Goal: Task Accomplishment & Management: Complete application form

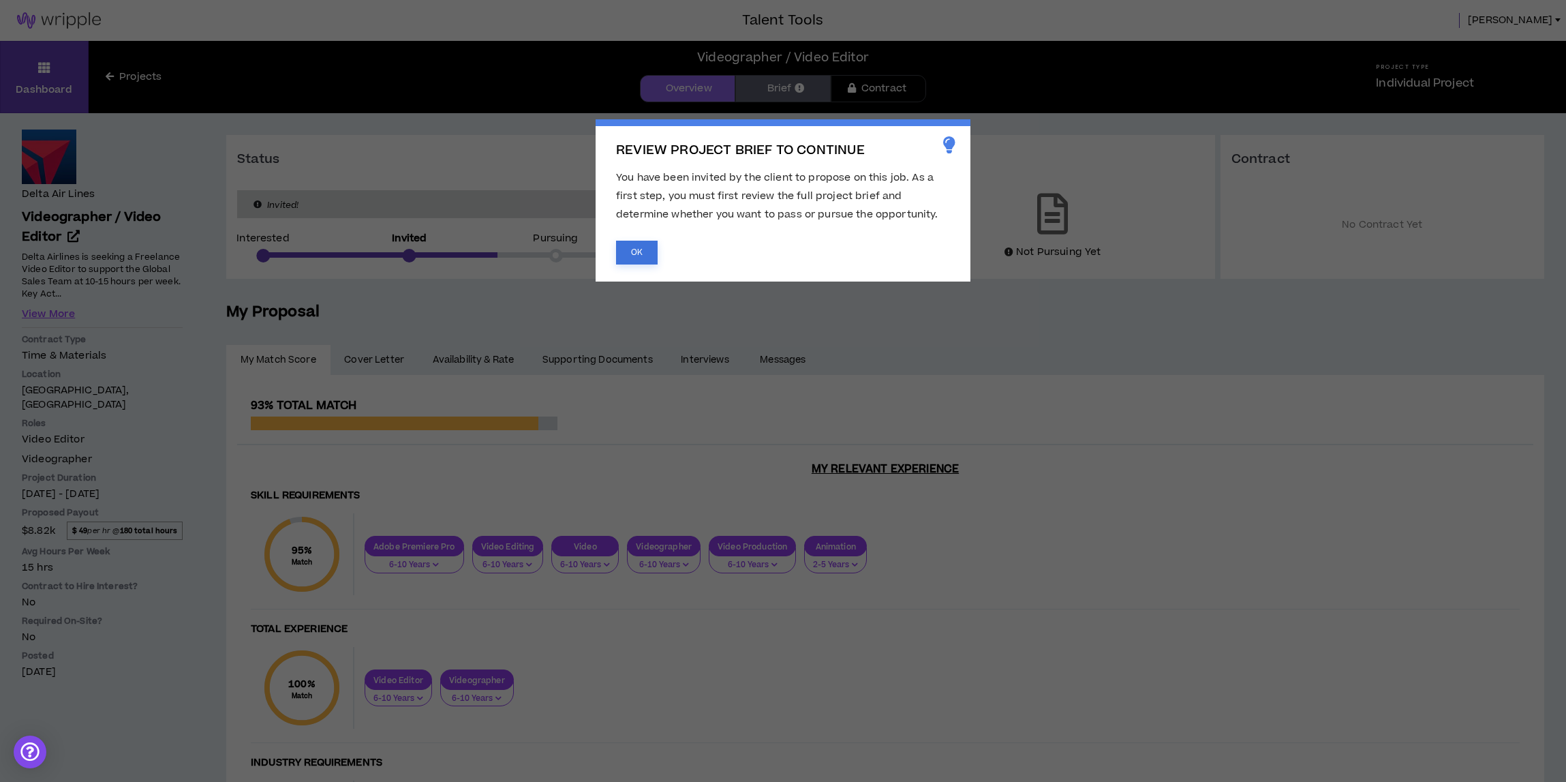
click at [622, 254] on button "OK" at bounding box center [637, 253] width 42 height 24
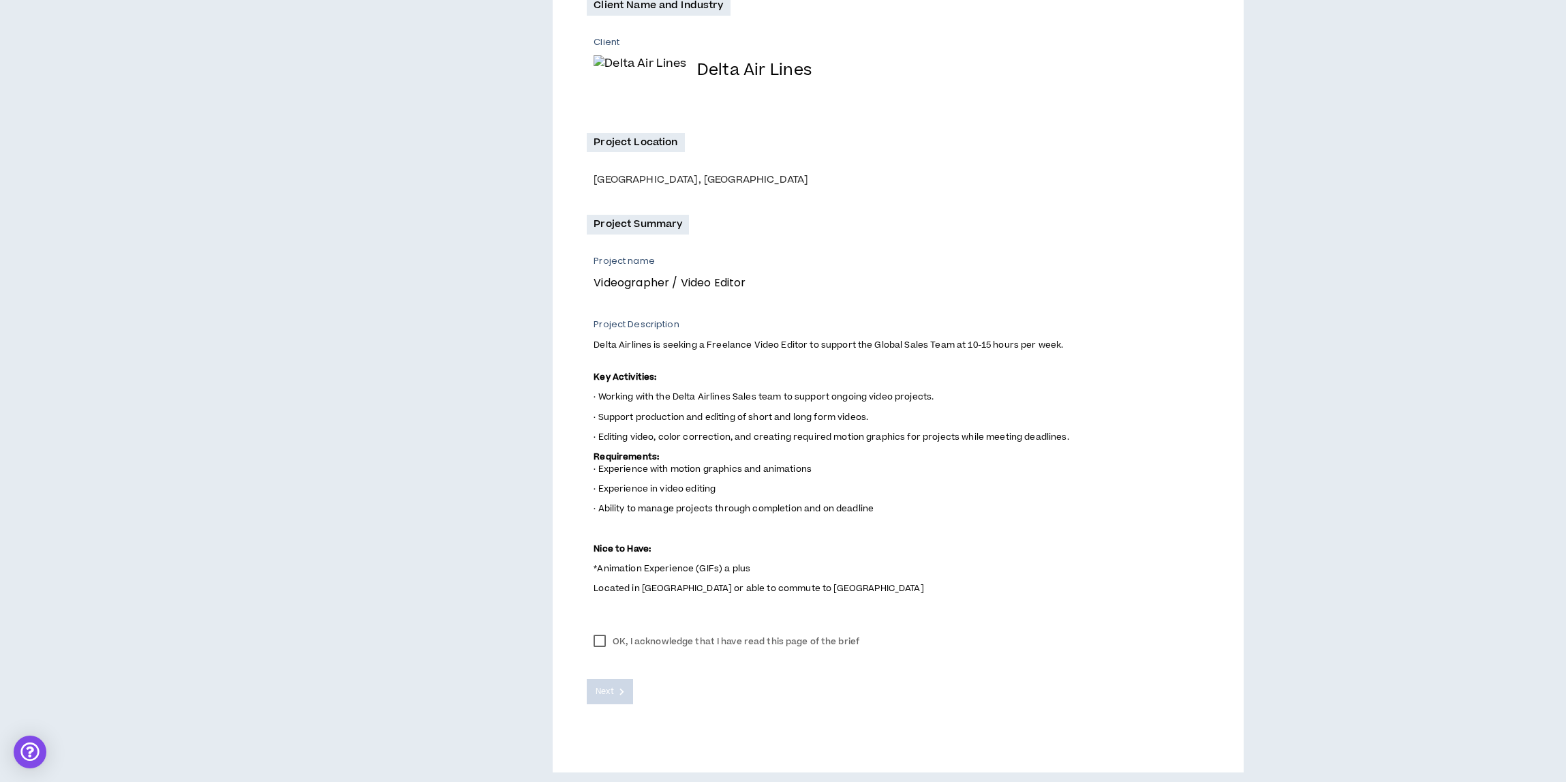
scroll to position [290, 0]
click at [609, 637] on label "OK, I acknowledge that I have read this page of the brief" at bounding box center [726, 637] width 279 height 20
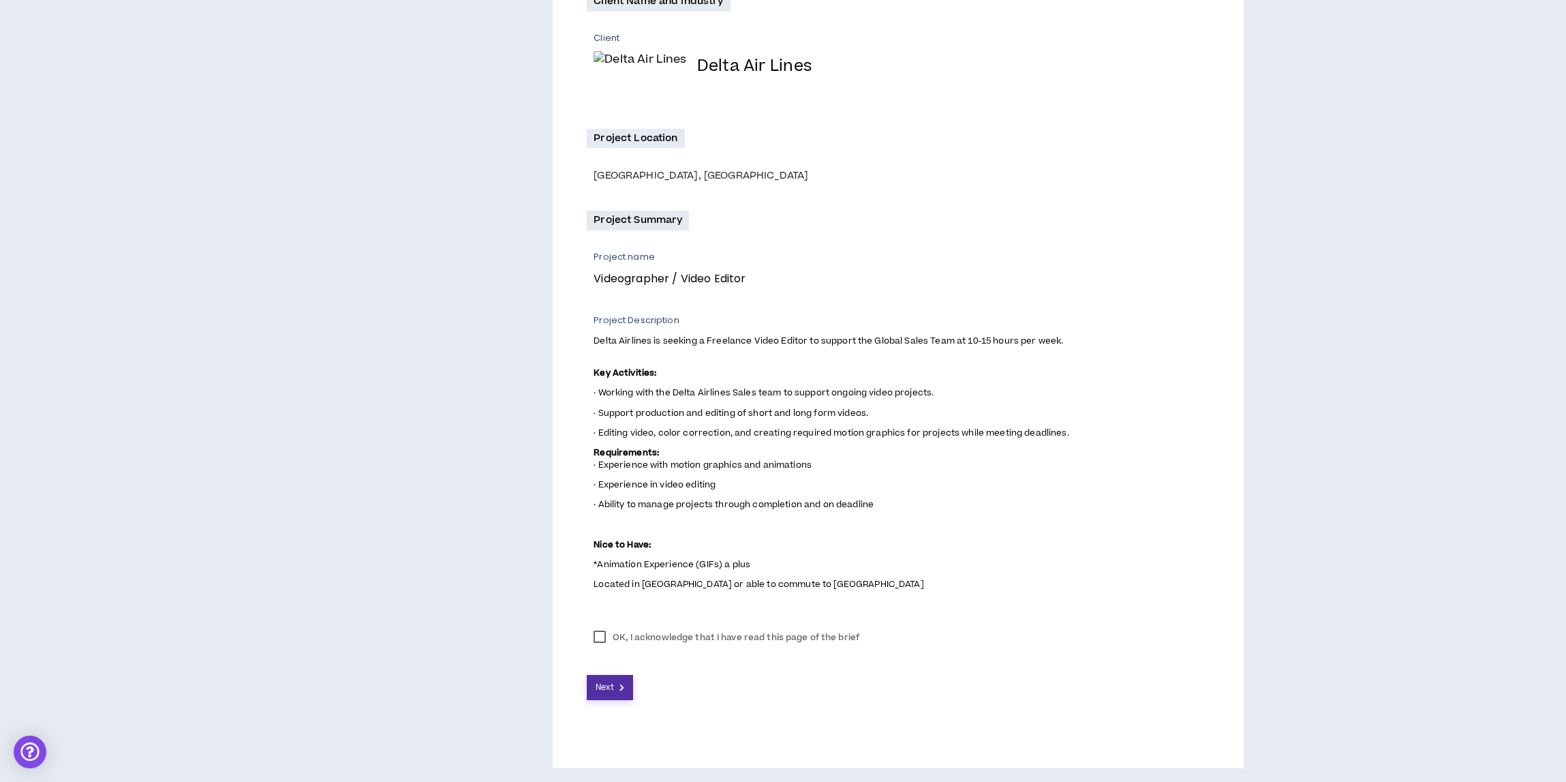
click at [606, 683] on span "Next" at bounding box center [605, 687] width 18 height 13
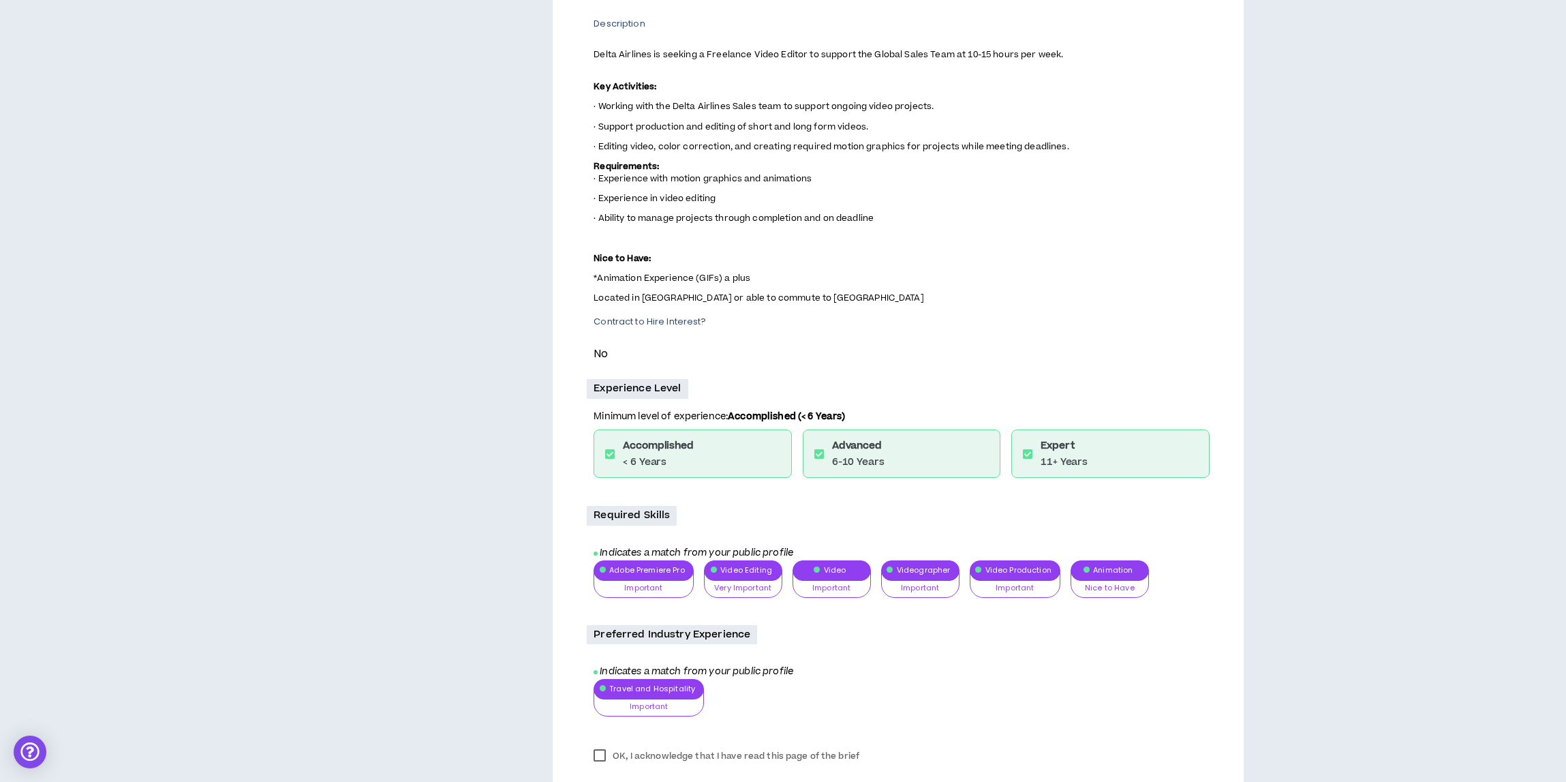
scroll to position [471, 0]
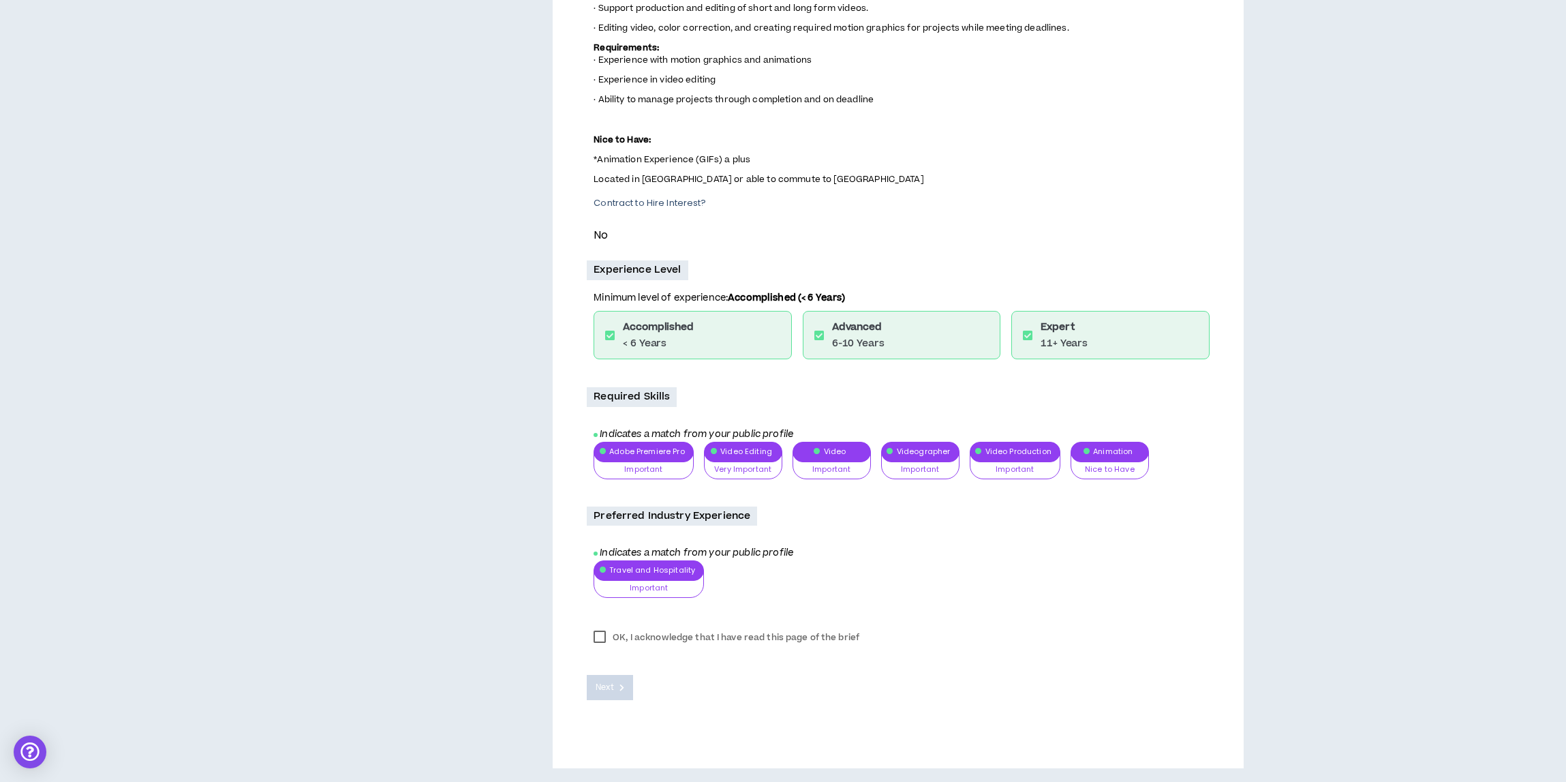
click at [597, 635] on label "OK, I acknowledge that I have read this page of the brief" at bounding box center [726, 637] width 279 height 20
click at [610, 688] on span "Next" at bounding box center [605, 687] width 18 height 13
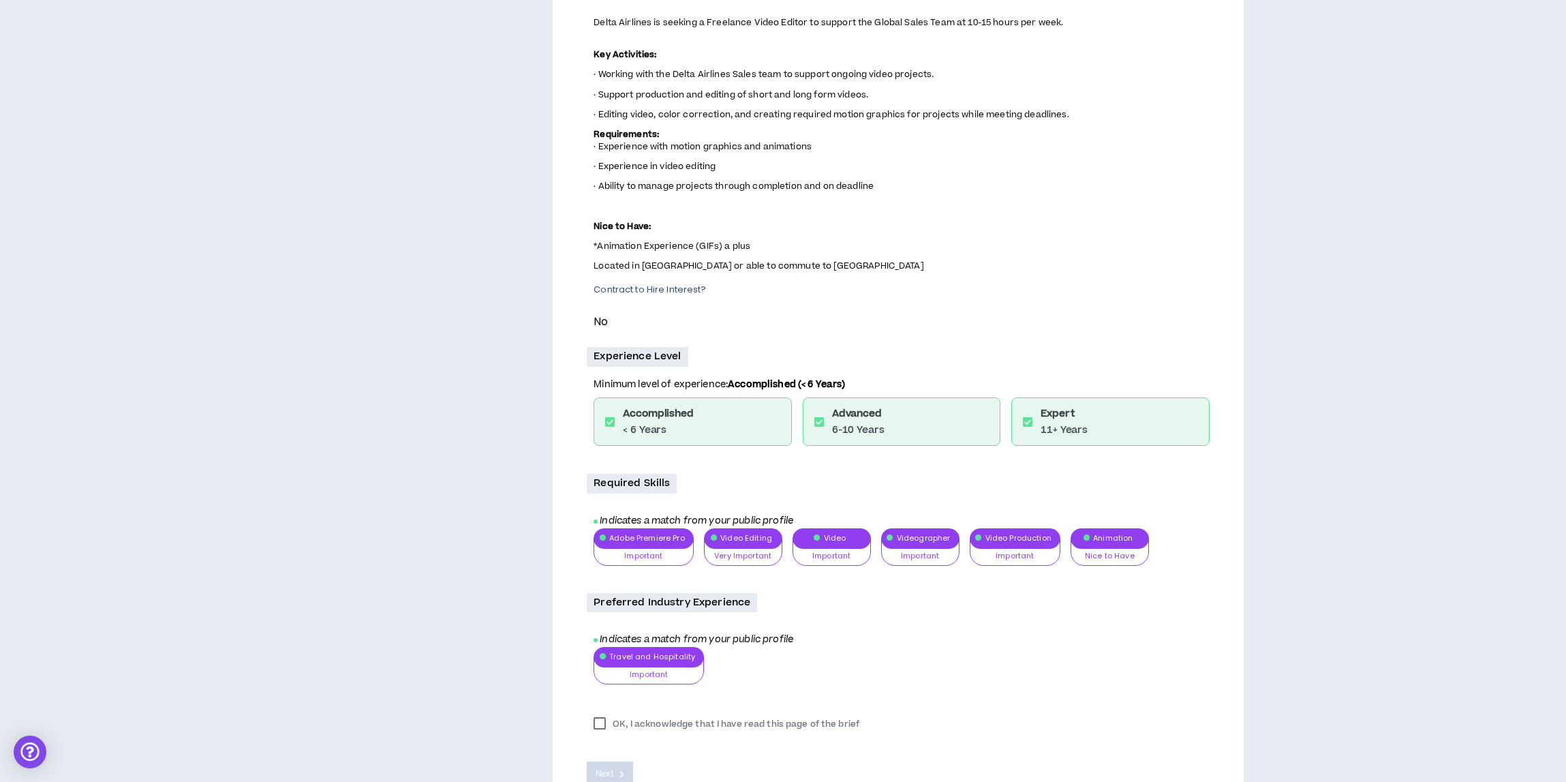
scroll to position [363, 0]
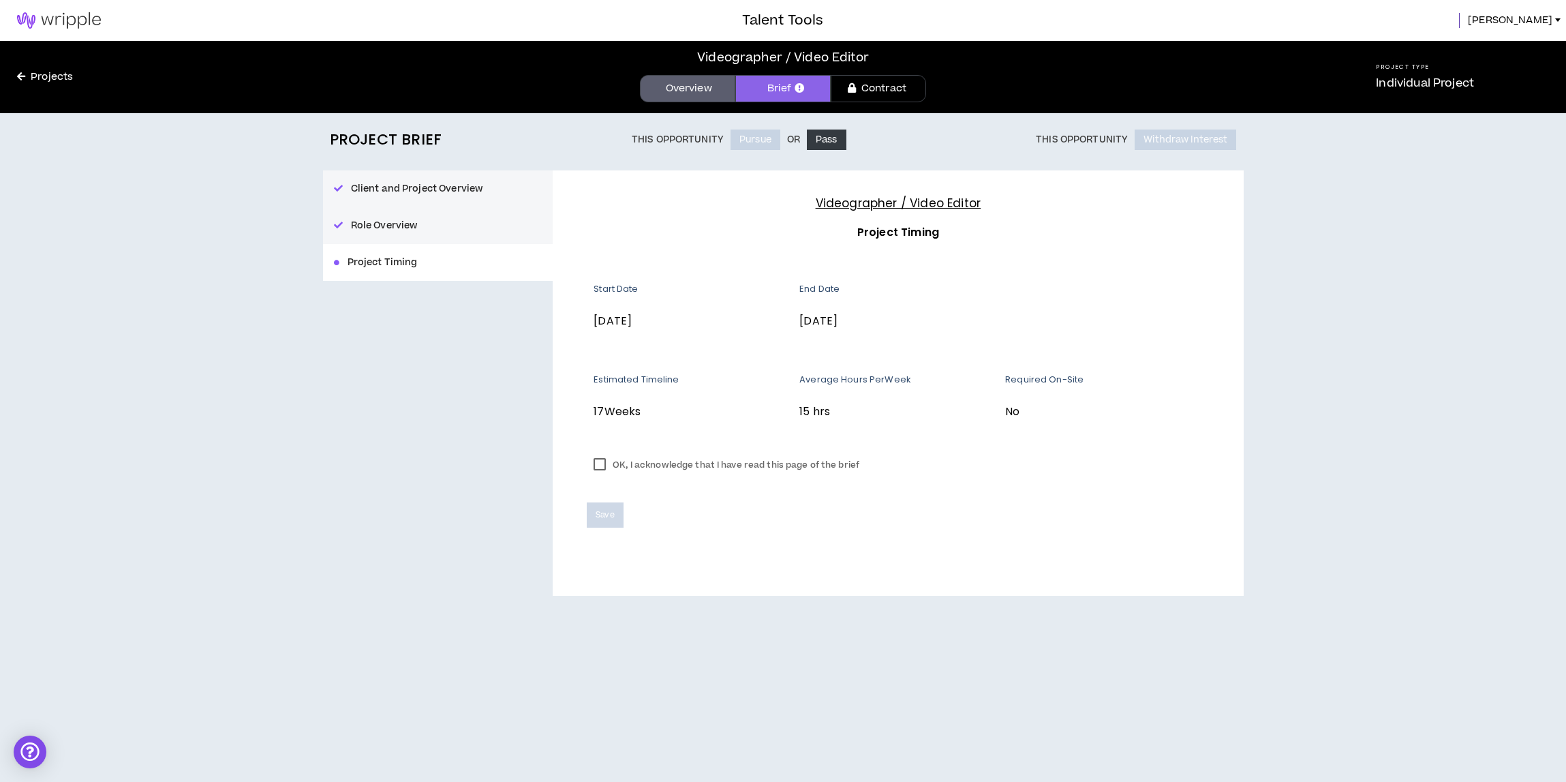
click at [637, 459] on label "OK, I acknowledge that I have read this page of the brief" at bounding box center [726, 465] width 279 height 20
click at [596, 519] on span "Save" at bounding box center [605, 514] width 18 height 13
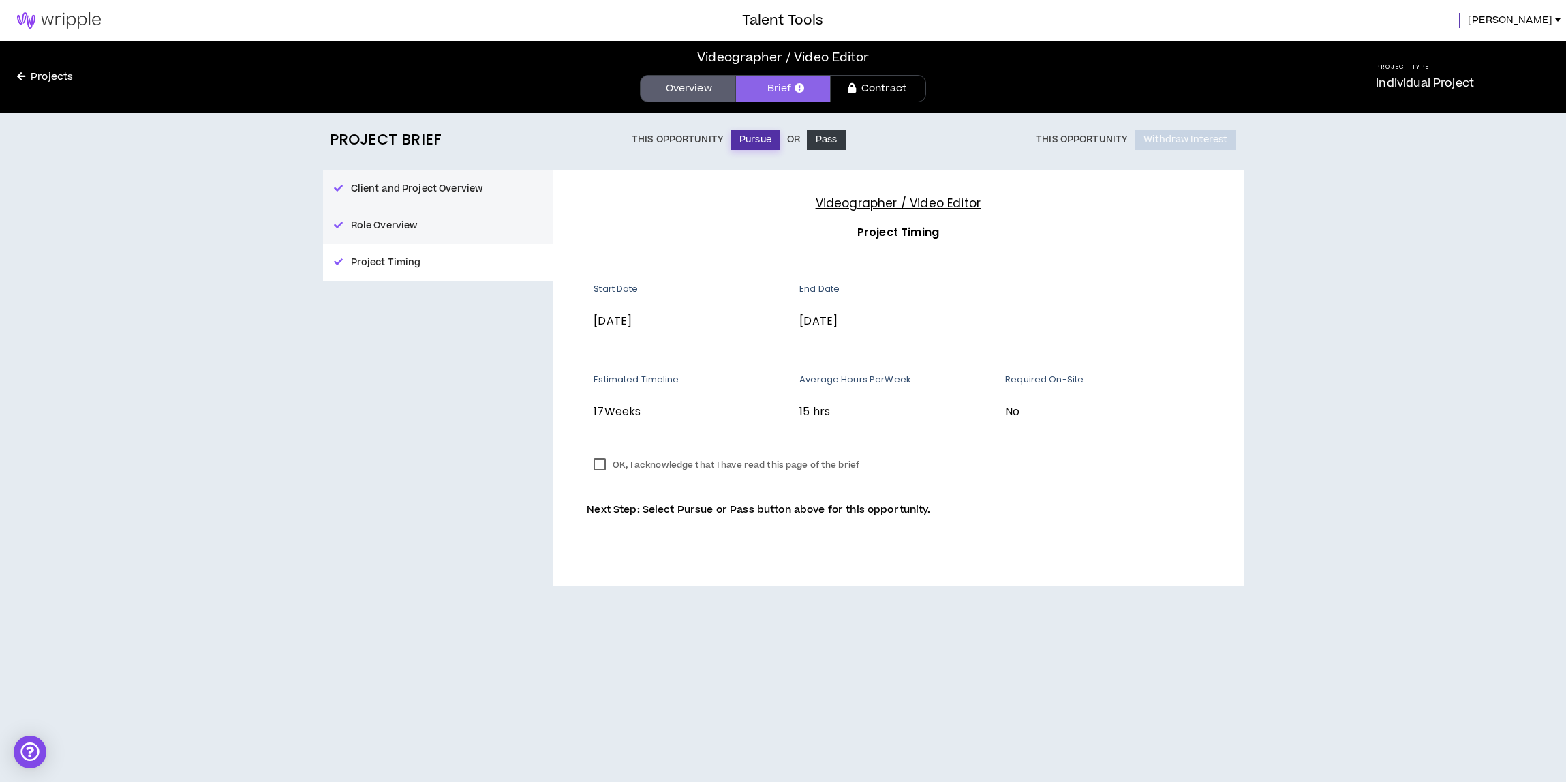
click at [742, 139] on button "Pursue" at bounding box center [756, 140] width 50 height 20
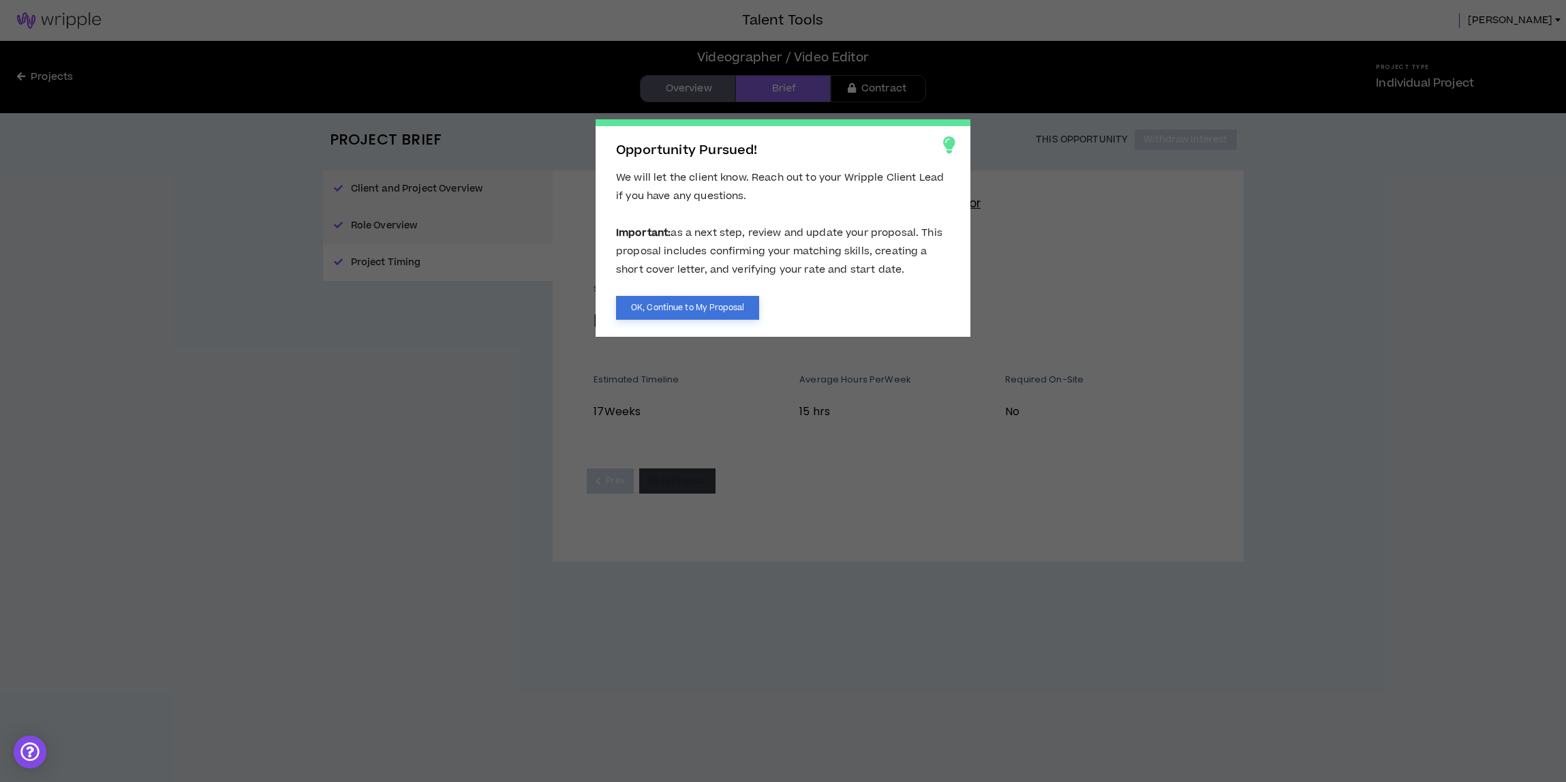
click at [722, 305] on button "OK, Continue to My Proposal" at bounding box center [687, 308] width 143 height 24
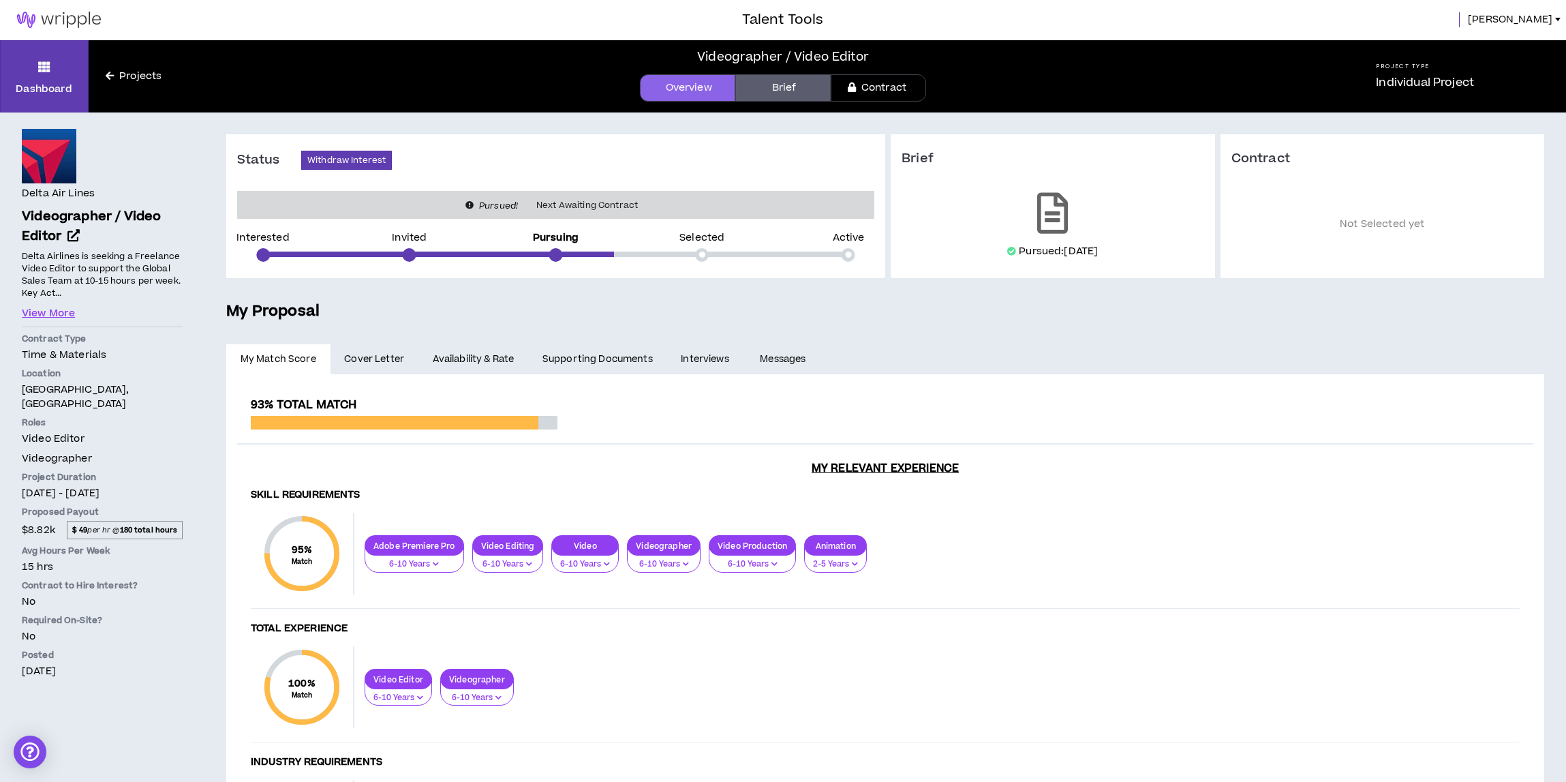
scroll to position [3, 0]
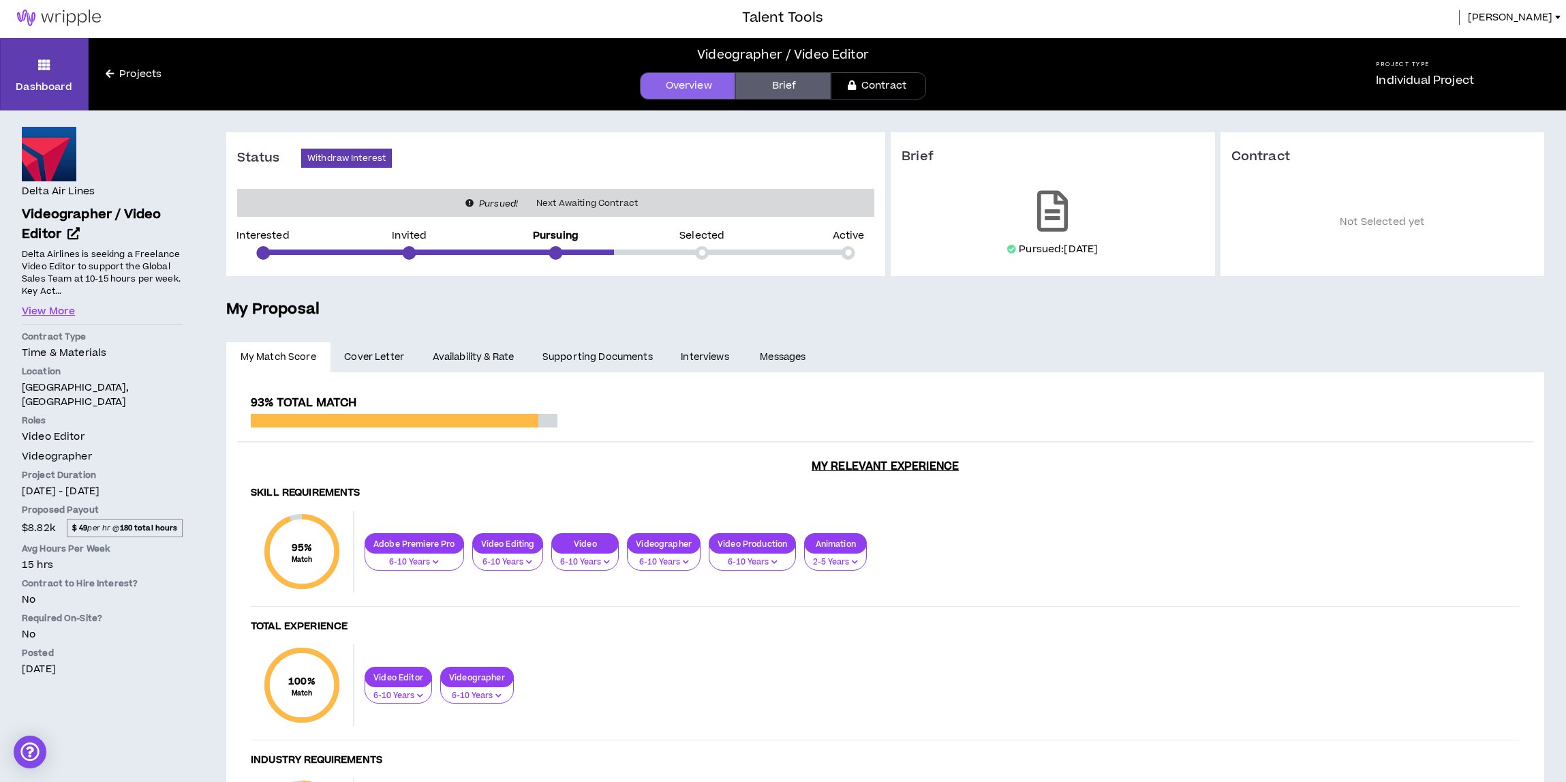
click at [377, 363] on link "Cover Letter" at bounding box center [375, 357] width 88 height 30
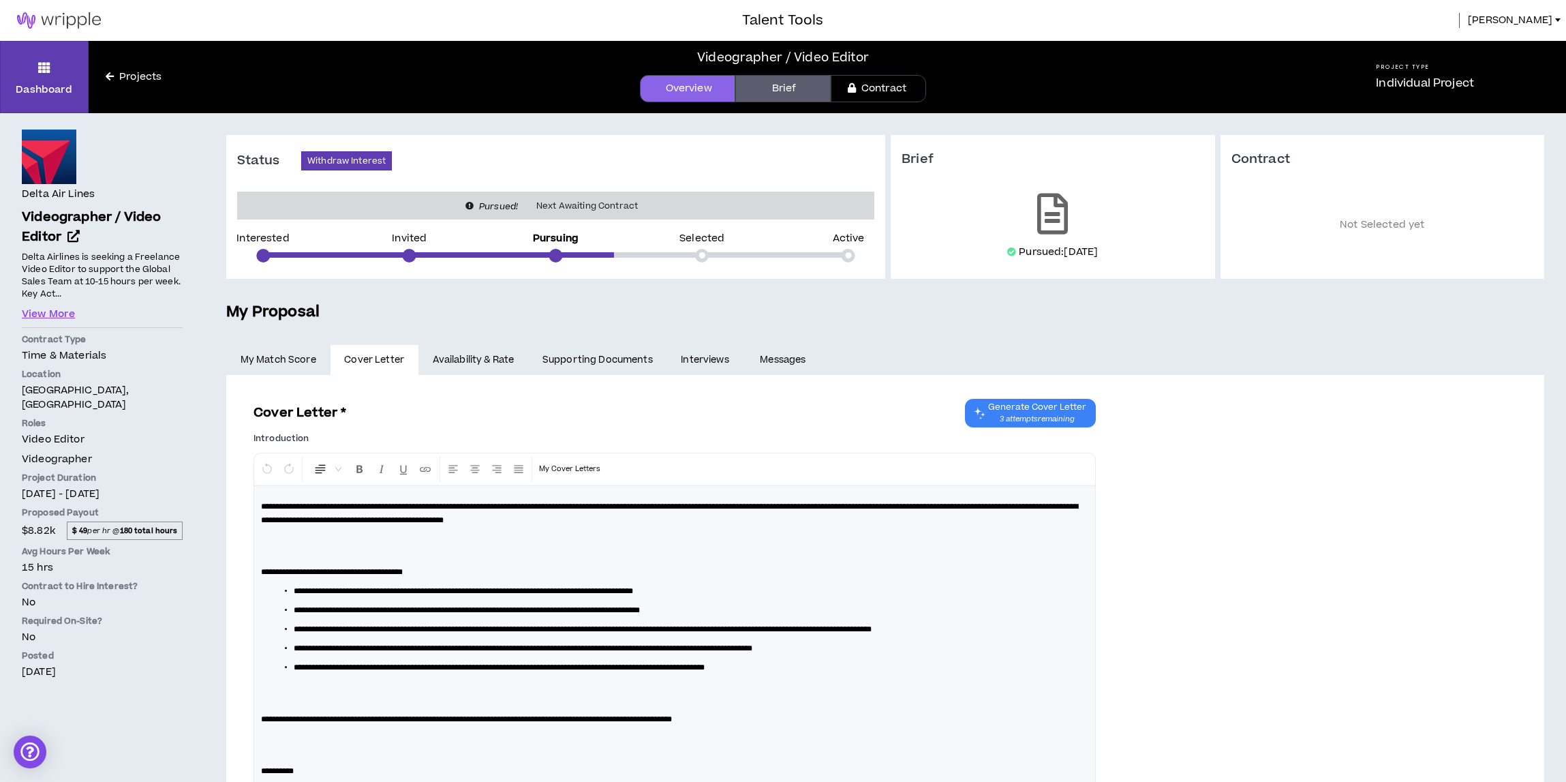
click at [466, 349] on link "Availability & Rate" at bounding box center [473, 360] width 110 height 30
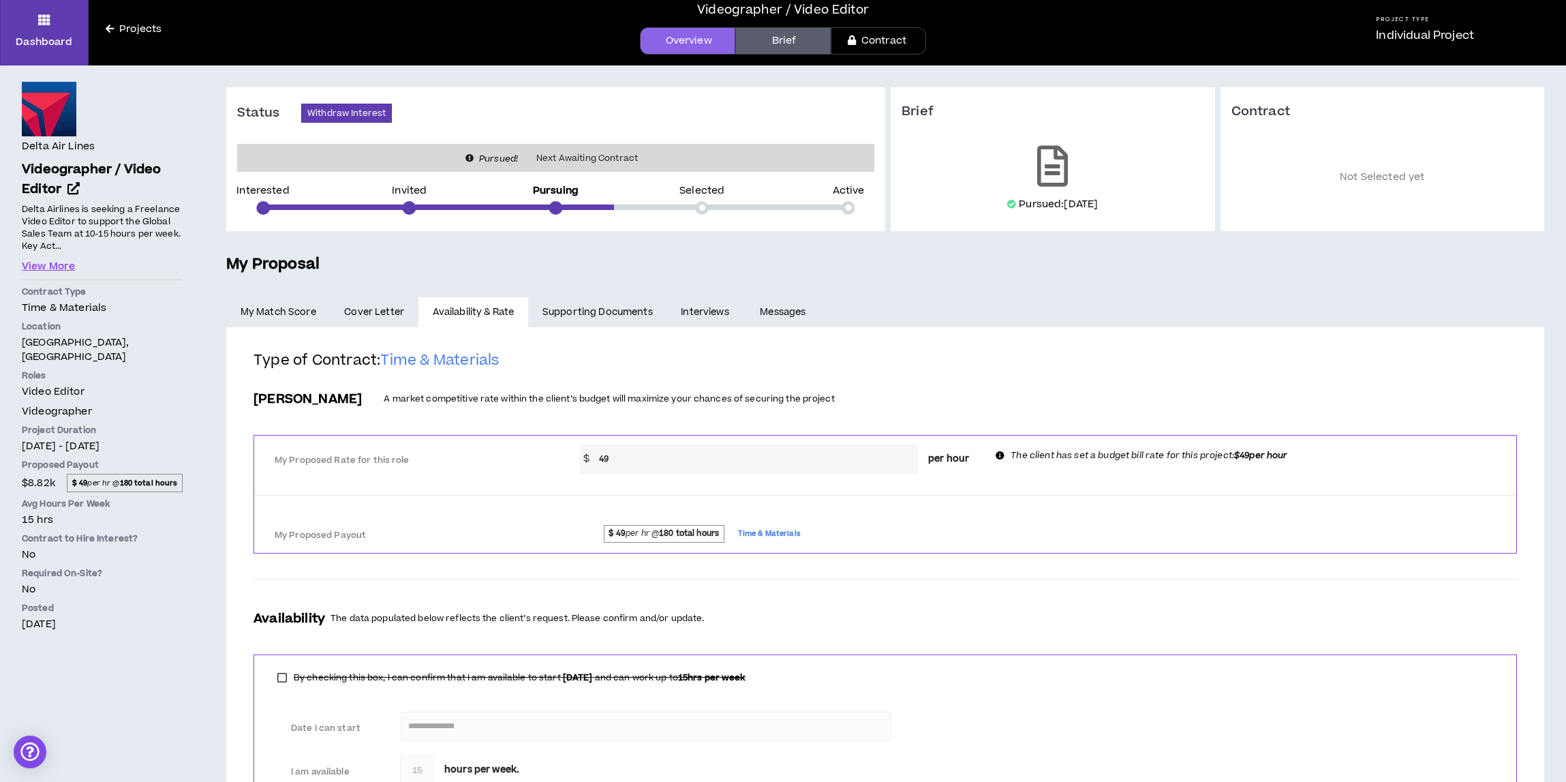
scroll to position [56, 0]
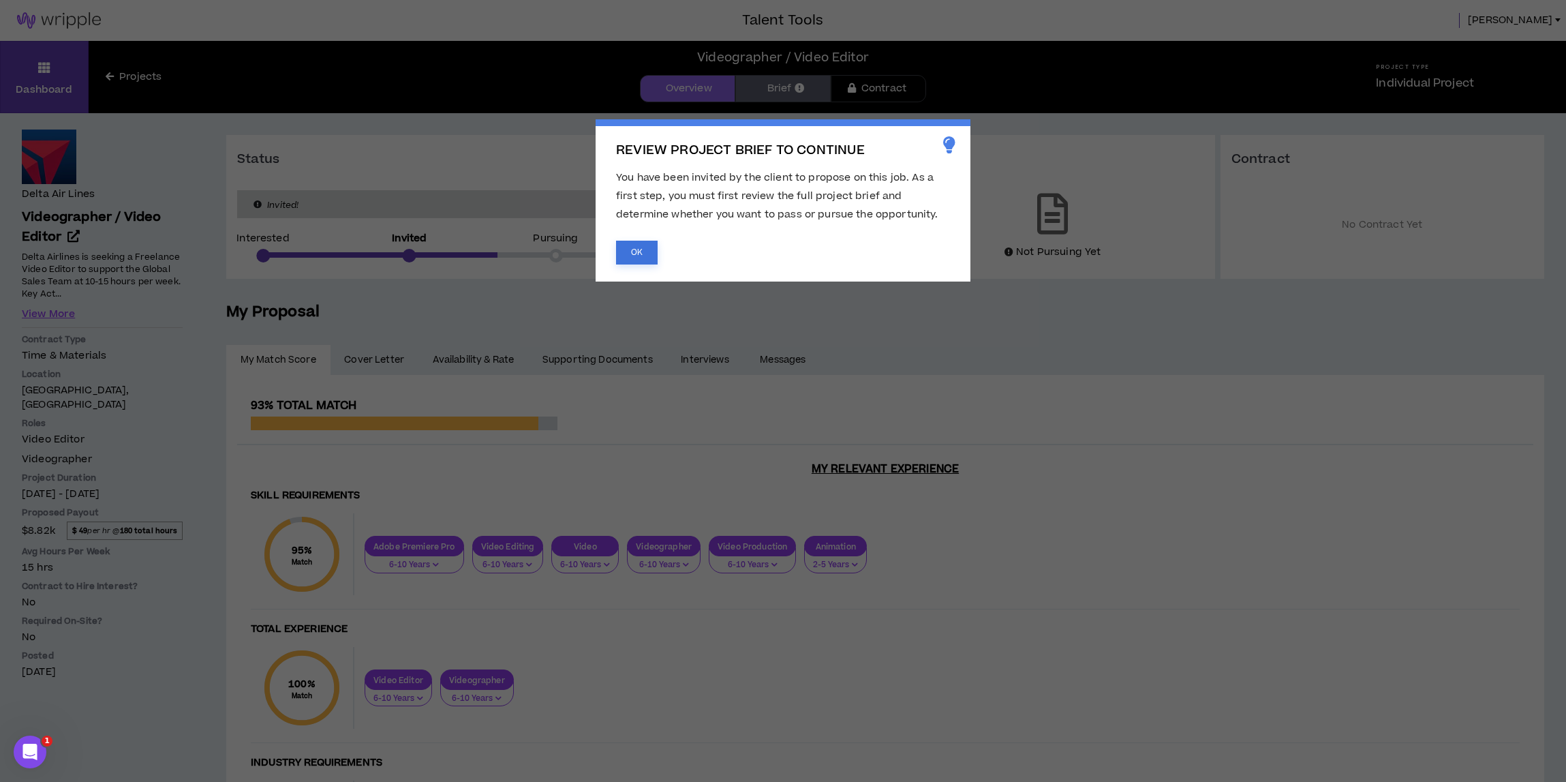
click at [644, 242] on button "OK" at bounding box center [637, 253] width 42 height 24
